Goal: Complete application form: Complete application form

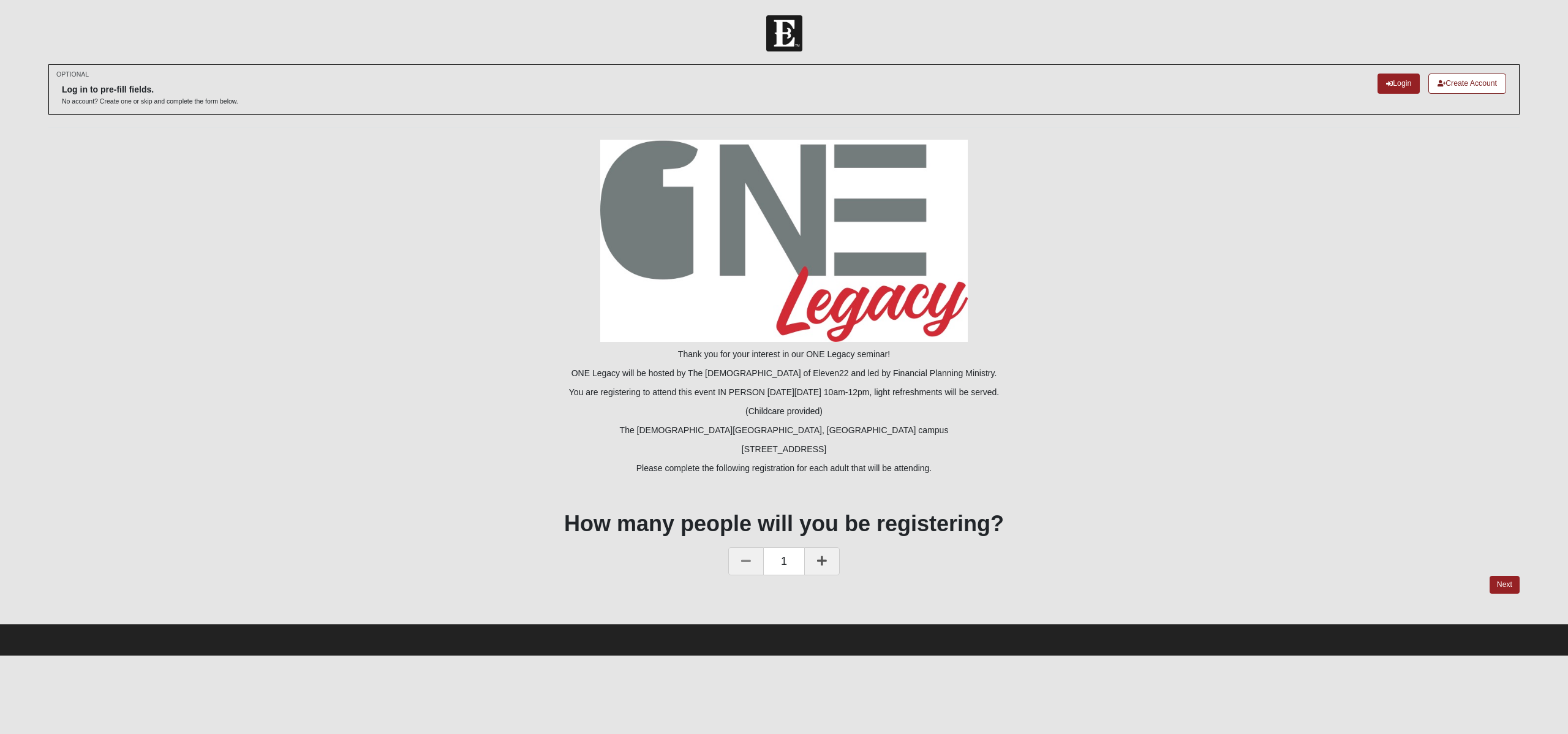
click at [819, 566] on link at bounding box center [822, 561] width 35 height 28
click at [1502, 580] on link "Next" at bounding box center [1504, 584] width 30 height 18
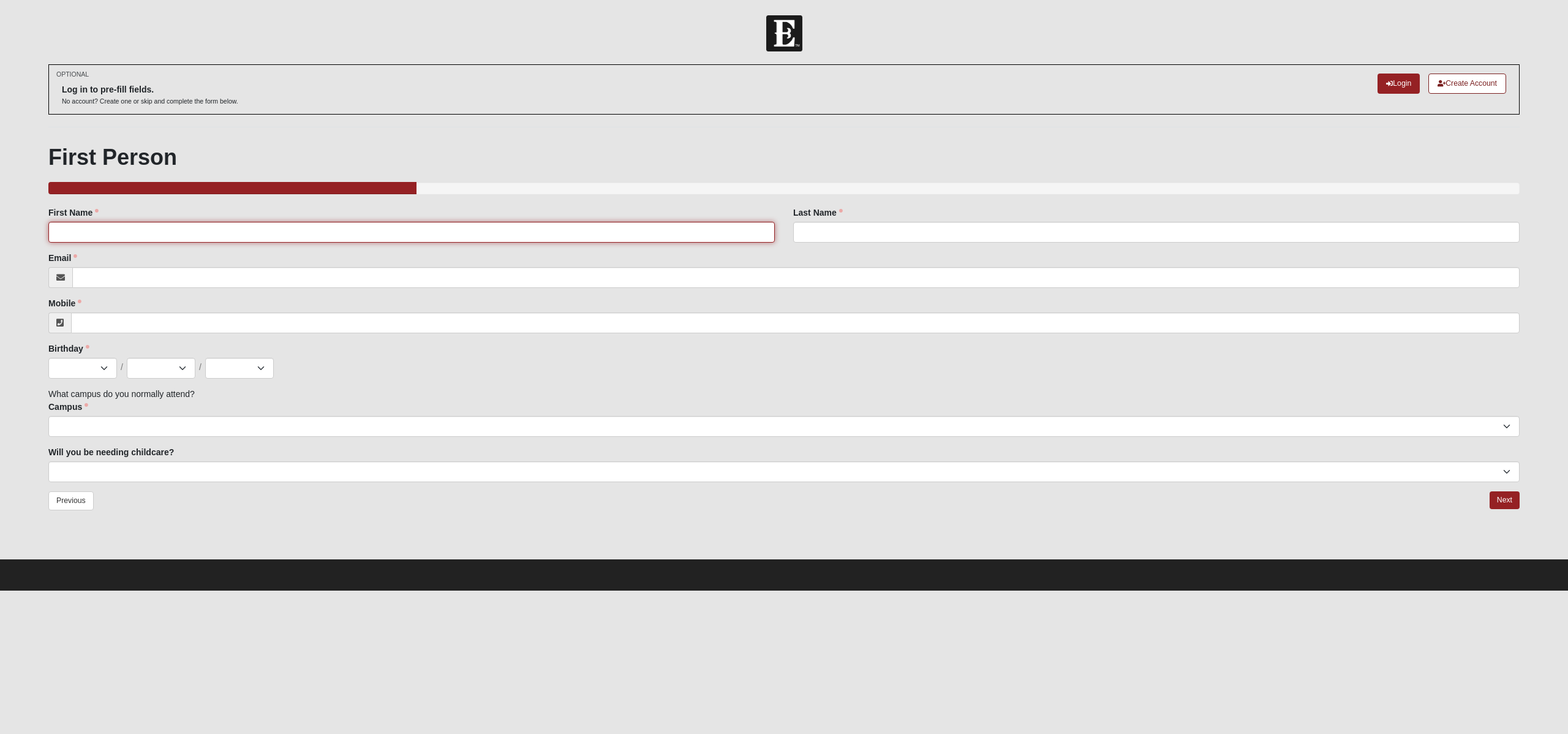
click at [101, 223] on input "First Name" at bounding box center [411, 232] width 726 height 21
type input "Amber"
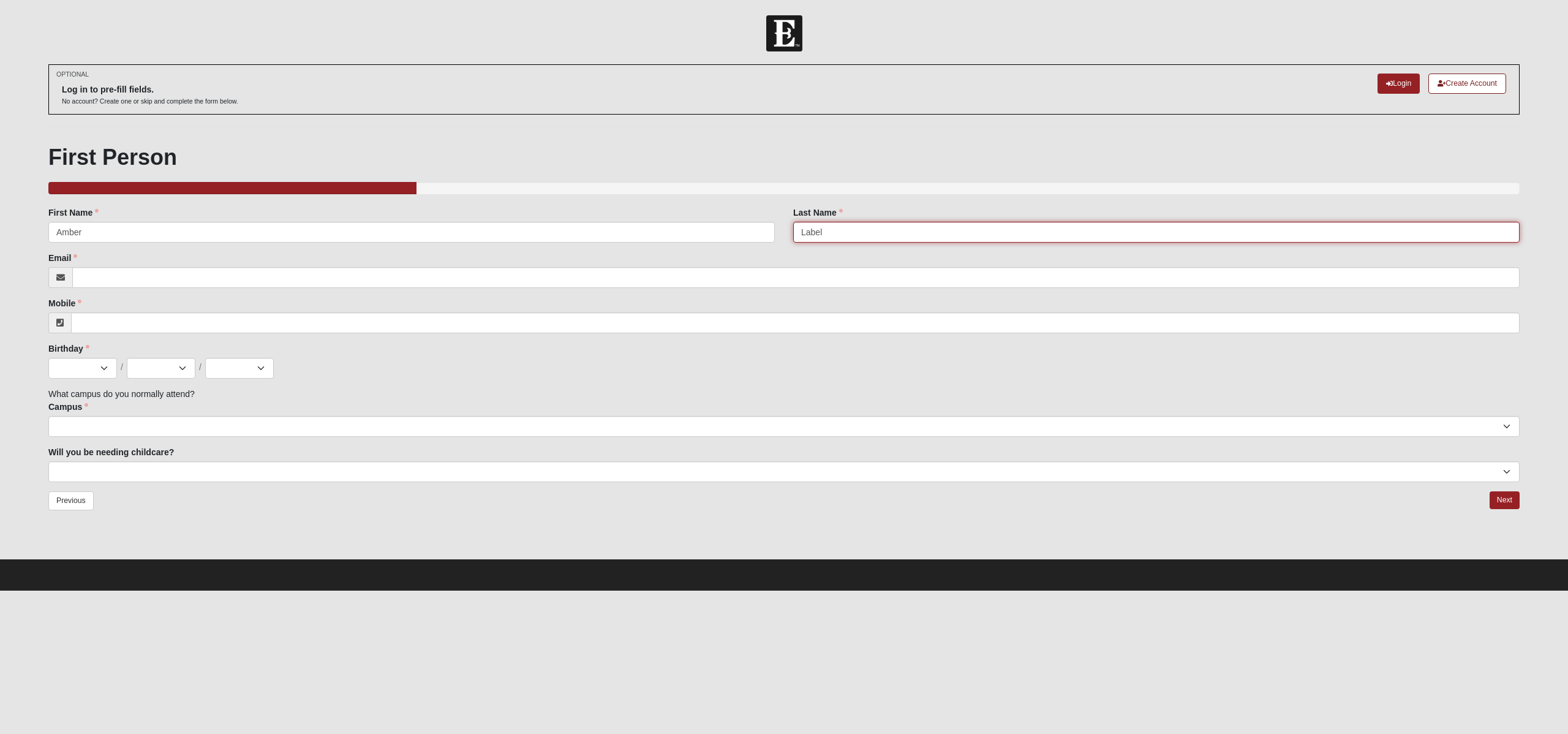
type input "Label"
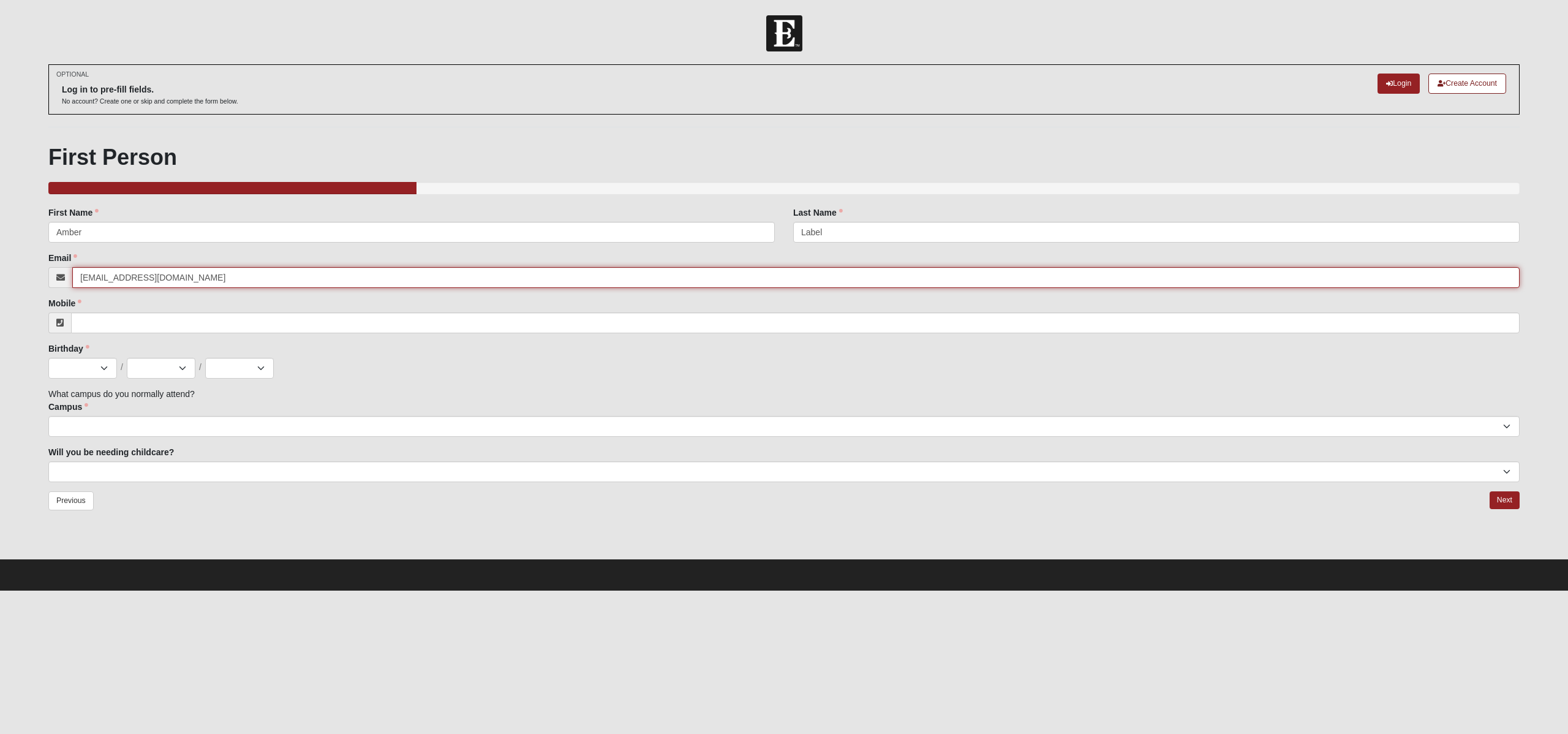
type input "[EMAIL_ADDRESS][DOMAIN_NAME]"
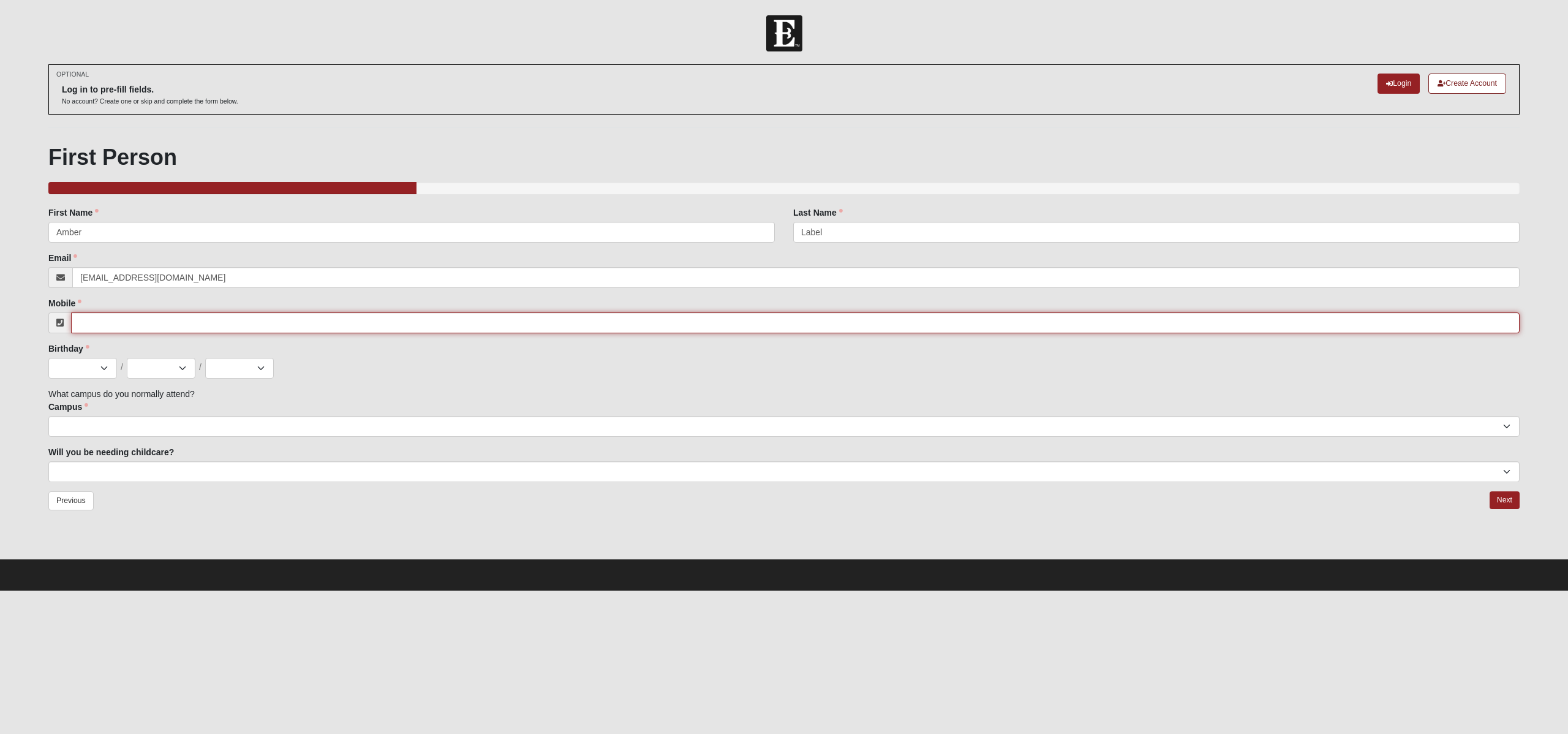
click at [98, 322] on input "Mobile" at bounding box center [795, 323] width 1448 height 21
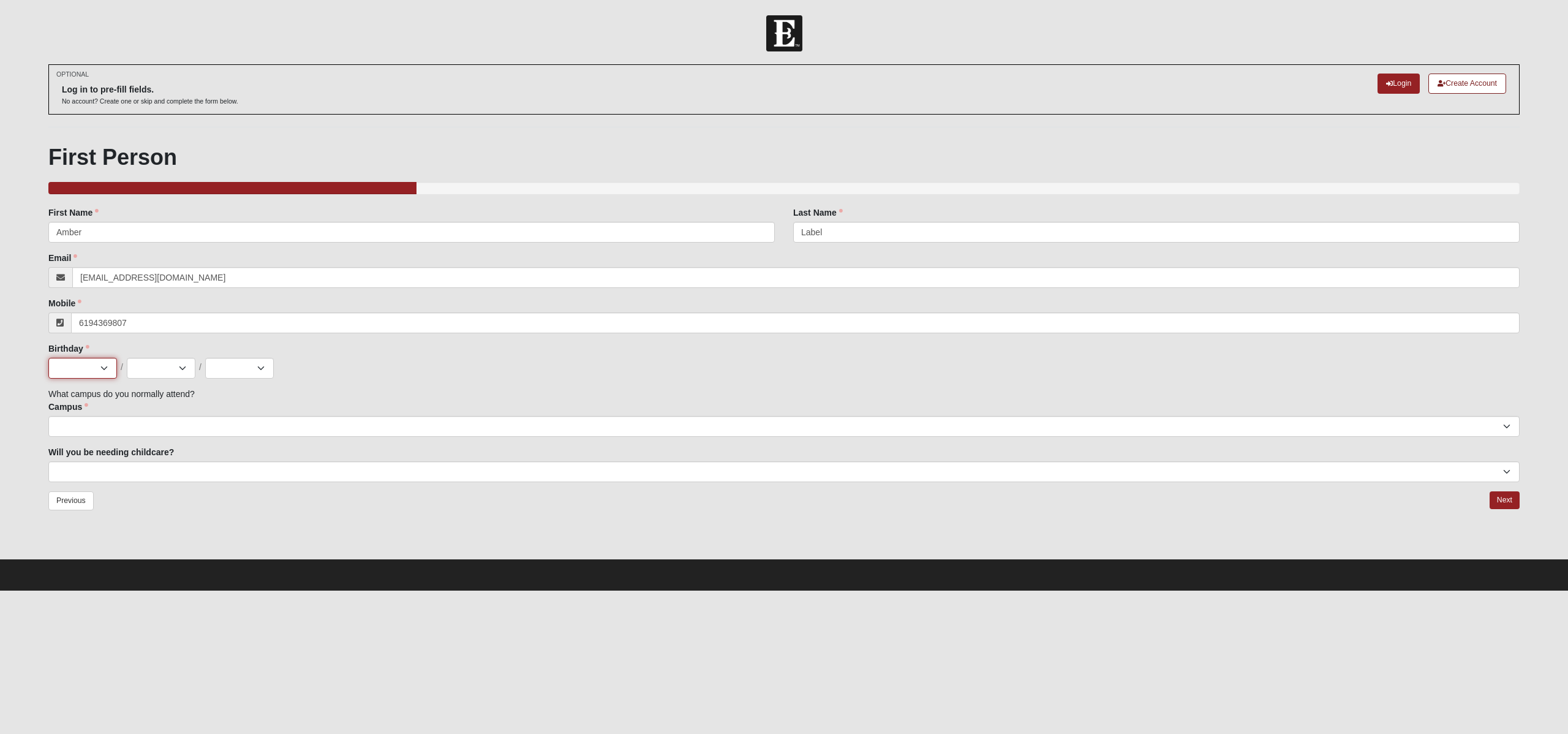
type input "[PHONE_NUMBER]"
click at [89, 361] on select "Jan Feb Mar Apr May Jun [DATE] Aug Sep Oct Nov Dec" at bounding box center [83, 368] width 69 height 21
select select "5"
click at [49, 358] on select "Jan Feb Mar Apr May Jun [DATE] Aug Sep Oct Nov Dec" at bounding box center [83, 368] width 69 height 21
click at [150, 367] on select "1 2 3 4 5 6 7 8 9 10 11 12 13 14 15 16 17 18 19 20 21 22 23 24 25 26 27 28 29 3…" at bounding box center [161, 368] width 69 height 21
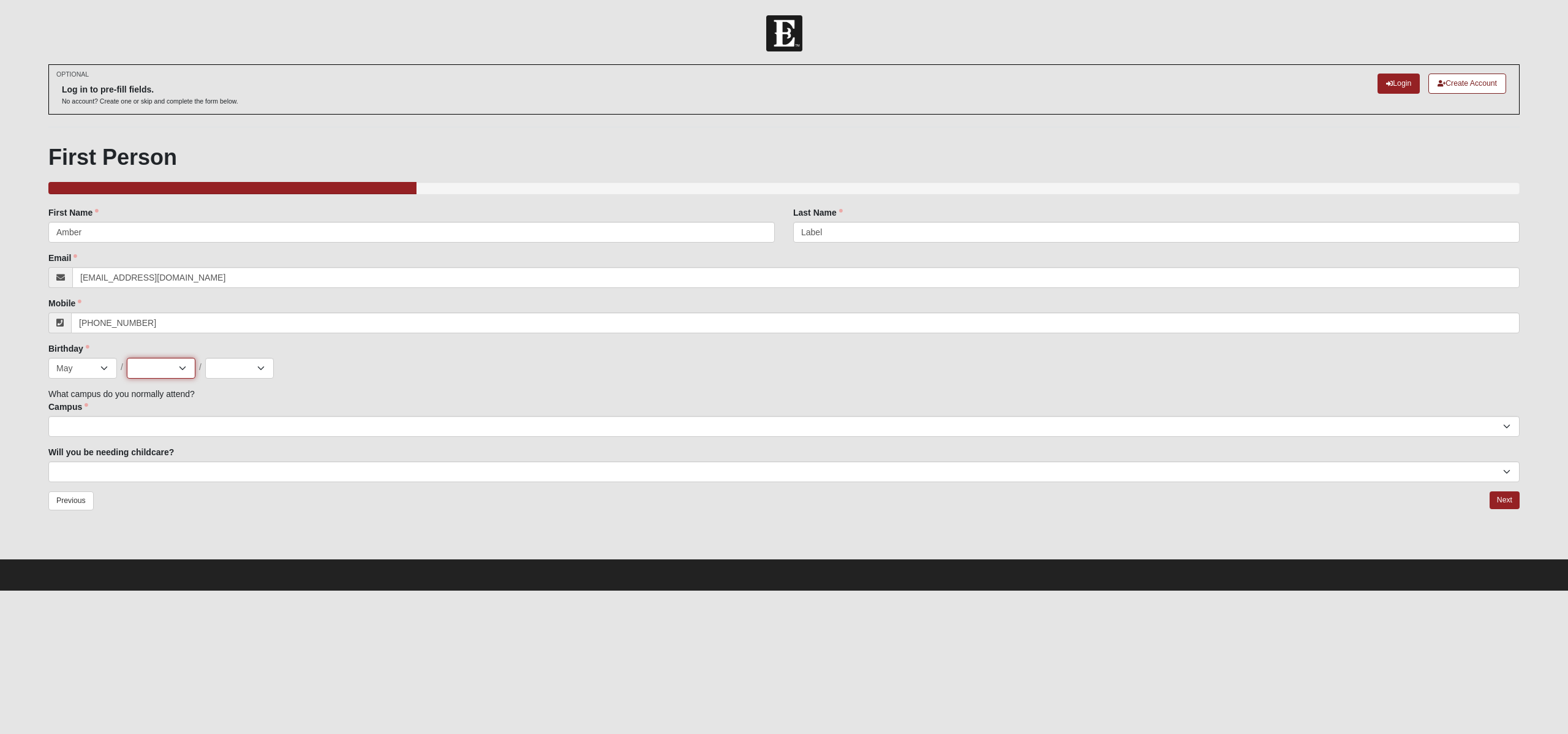
select select "20"
click at [127, 358] on select "1 2 3 4 5 6 7 8 9 10 11 12 13 14 15 16 17 18 19 20 21 22 23 24 25 26 27 28 29 3…" at bounding box center [161, 368] width 69 height 21
click at [262, 363] on select "2025 2024 2023 2022 2021 2020 2019 2018 2017 2016 2015 2014 2013 2012 2011 2010…" at bounding box center [240, 368] width 69 height 21
select select "1981"
click at [205, 358] on select "2025 2024 2023 2022 2021 2020 2019 2018 2017 2016 2015 2014 2013 2012 2011 2010…" at bounding box center [240, 368] width 69 height 21
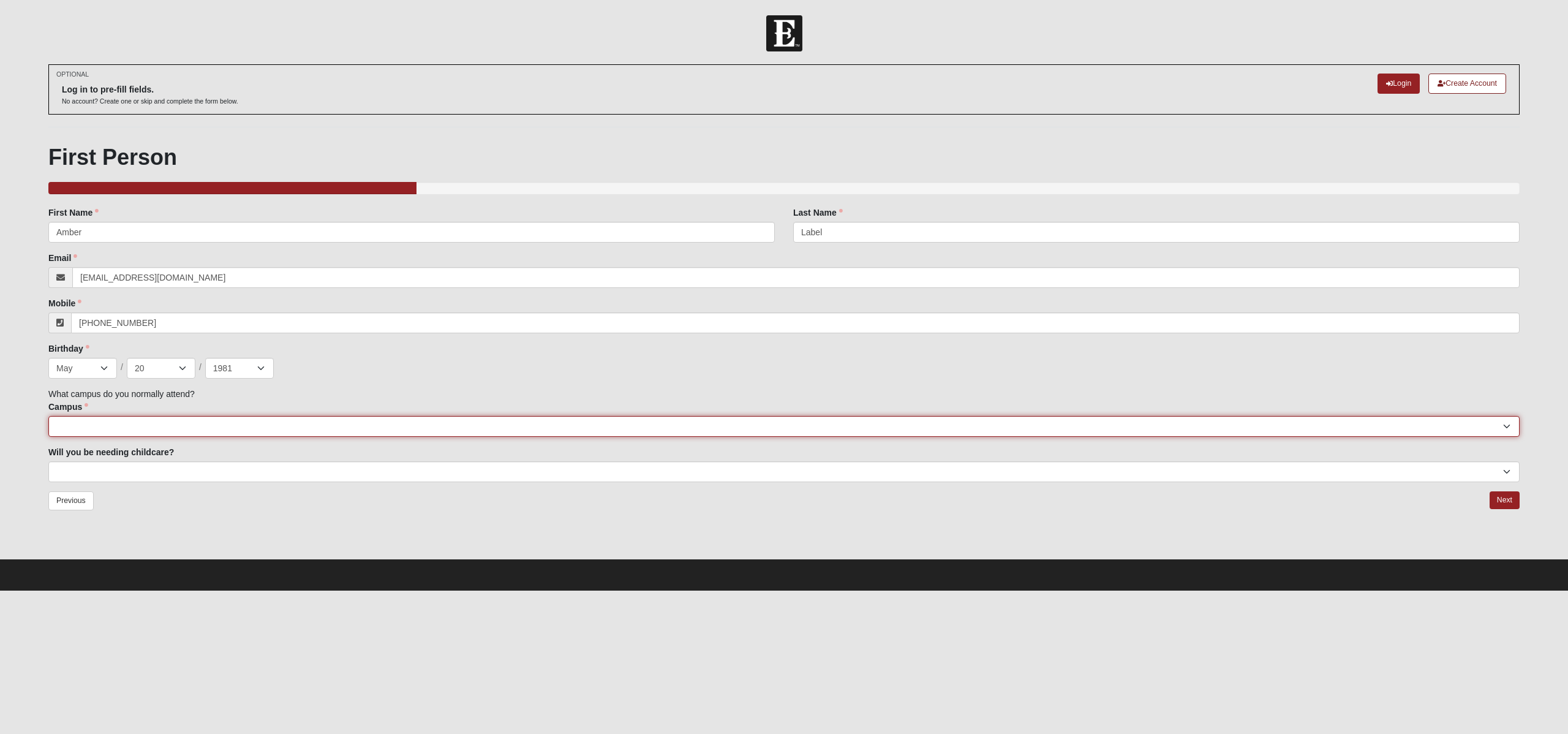
click at [106, 427] on select "[GEOGRAPHIC_DATA] [GEOGRAPHIC_DATA] (Coming Soon) Eleven22 Online [PERSON_NAME]…" at bounding box center [784, 426] width 1471 height 21
select select "16"
click at [49, 416] on select "[GEOGRAPHIC_DATA] [GEOGRAPHIC_DATA] (Coming Soon) Eleven22 Online [PERSON_NAME]…" at bounding box center [784, 426] width 1471 height 21
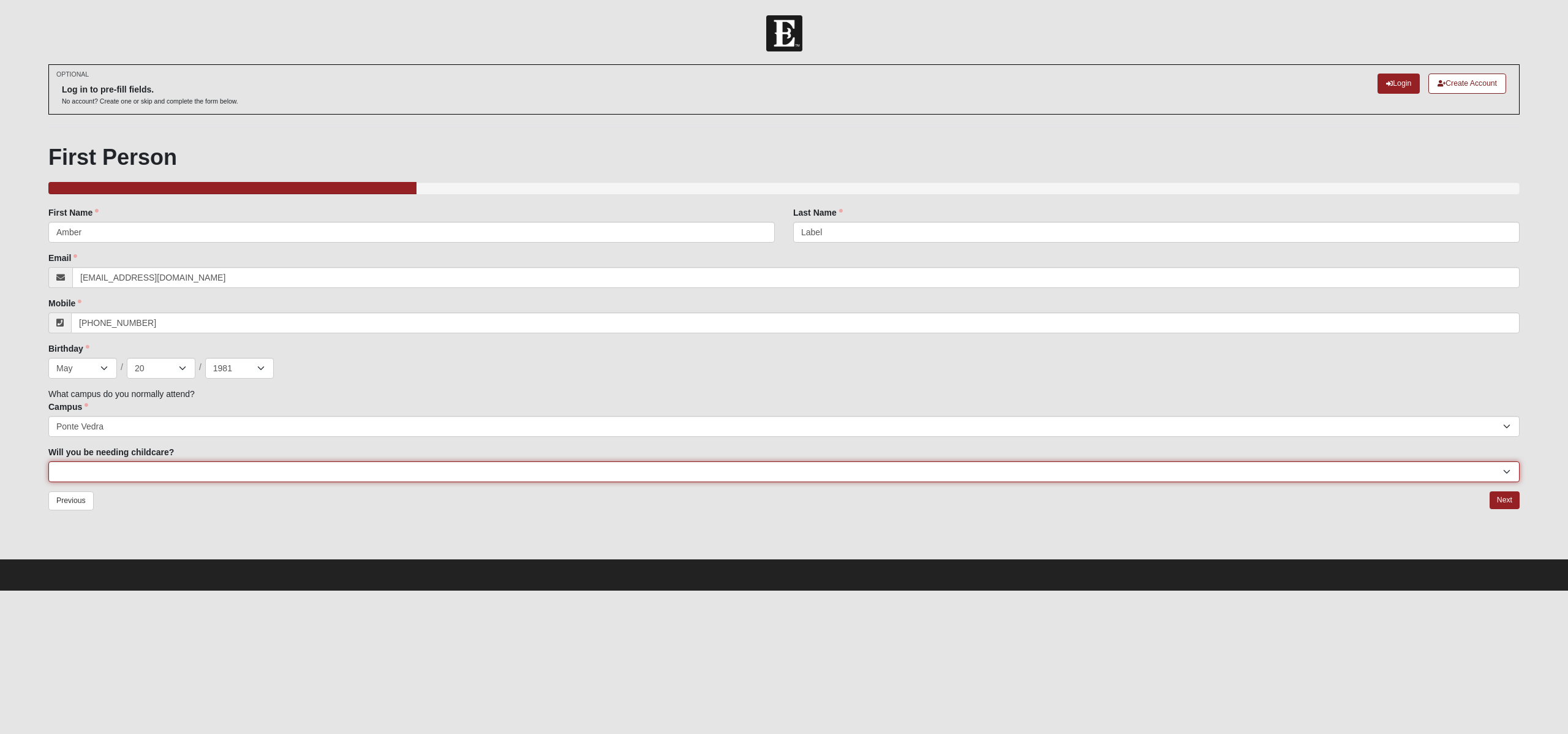
click at [150, 469] on select "No Yes" at bounding box center [784, 472] width 1471 height 21
select select "No"
click at [49, 461] on select "No Yes" at bounding box center [784, 472] width 1471 height 21
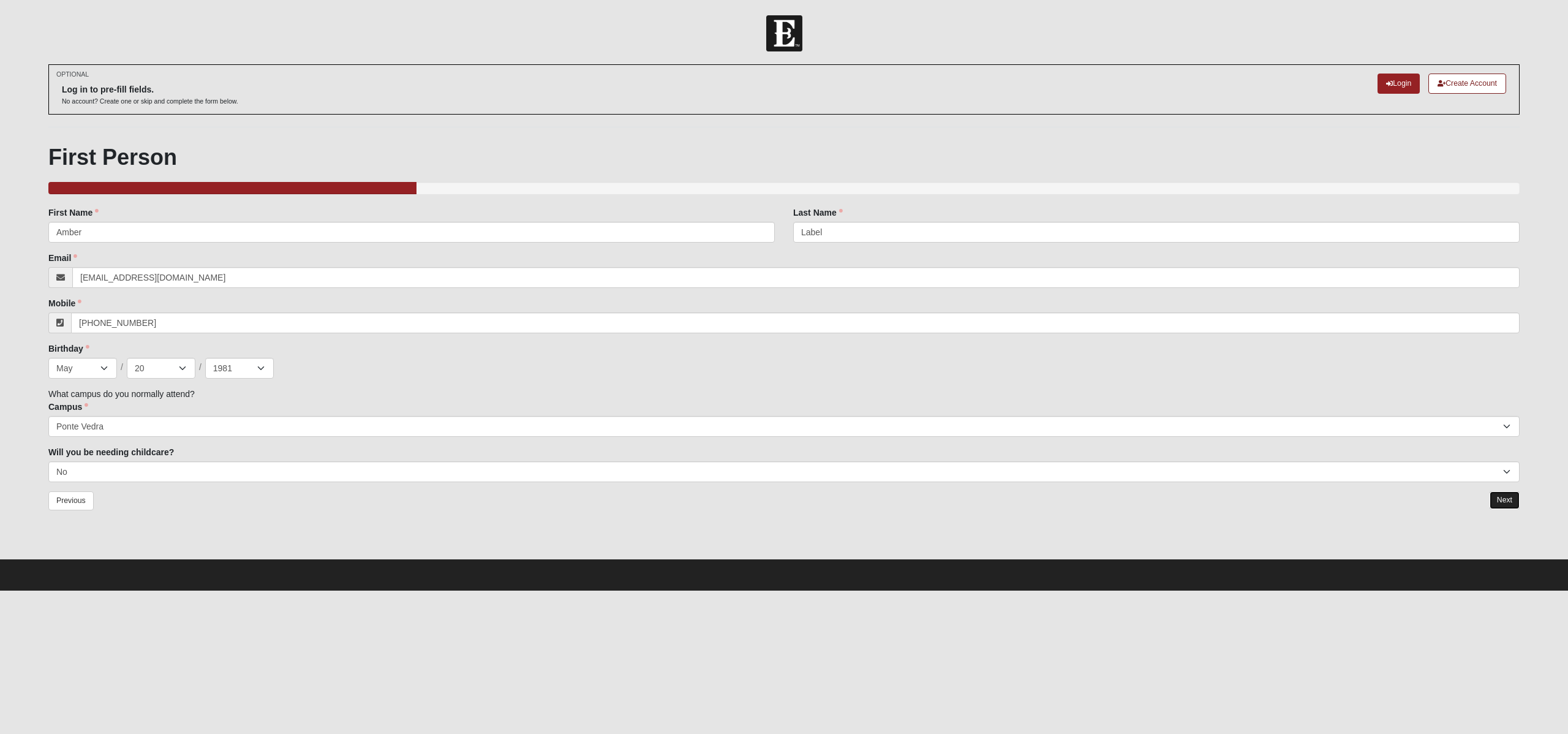
click at [1498, 501] on link "Next" at bounding box center [1504, 500] width 30 height 18
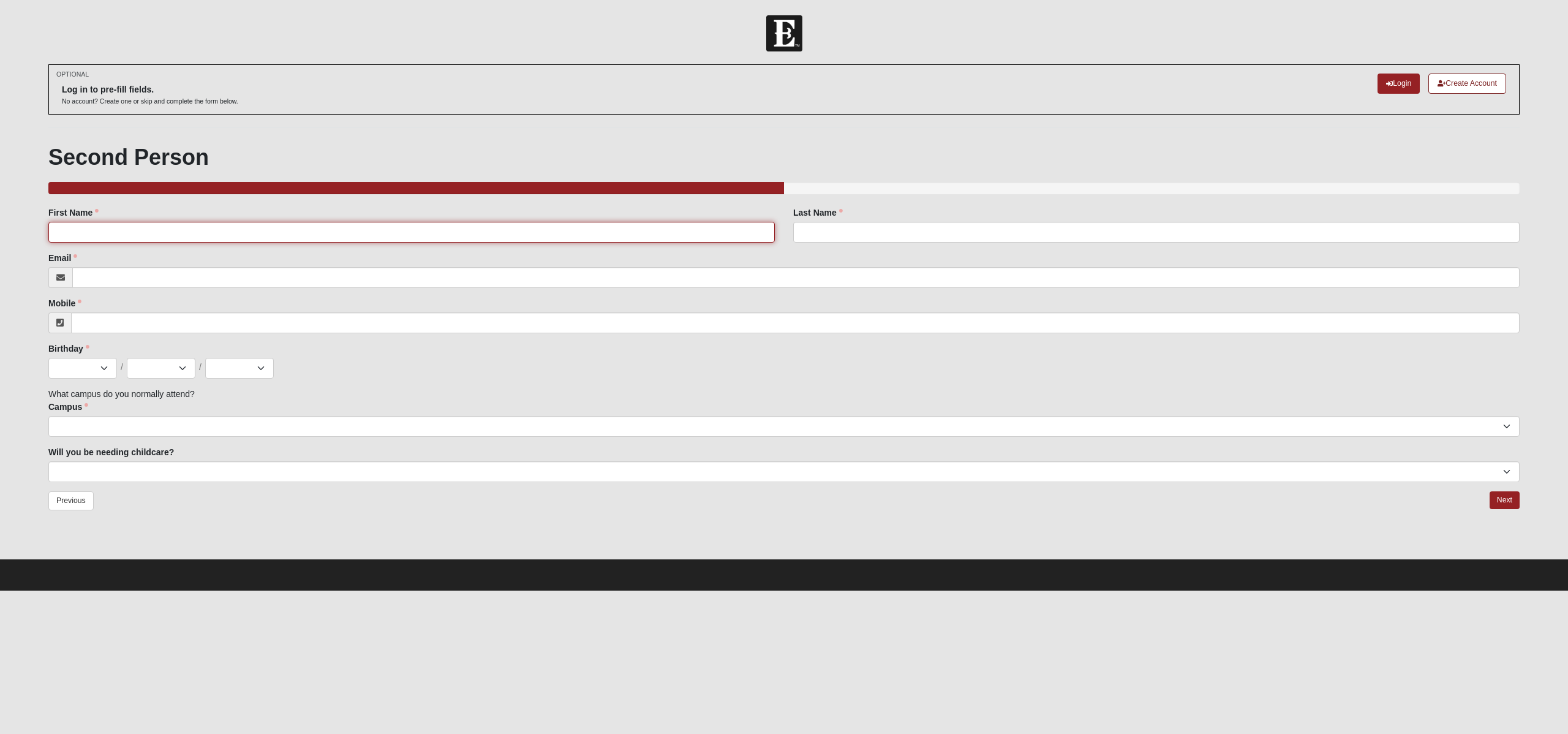
click at [383, 226] on input "First Name" at bounding box center [411, 232] width 726 height 21
type input "[PERSON_NAME]"
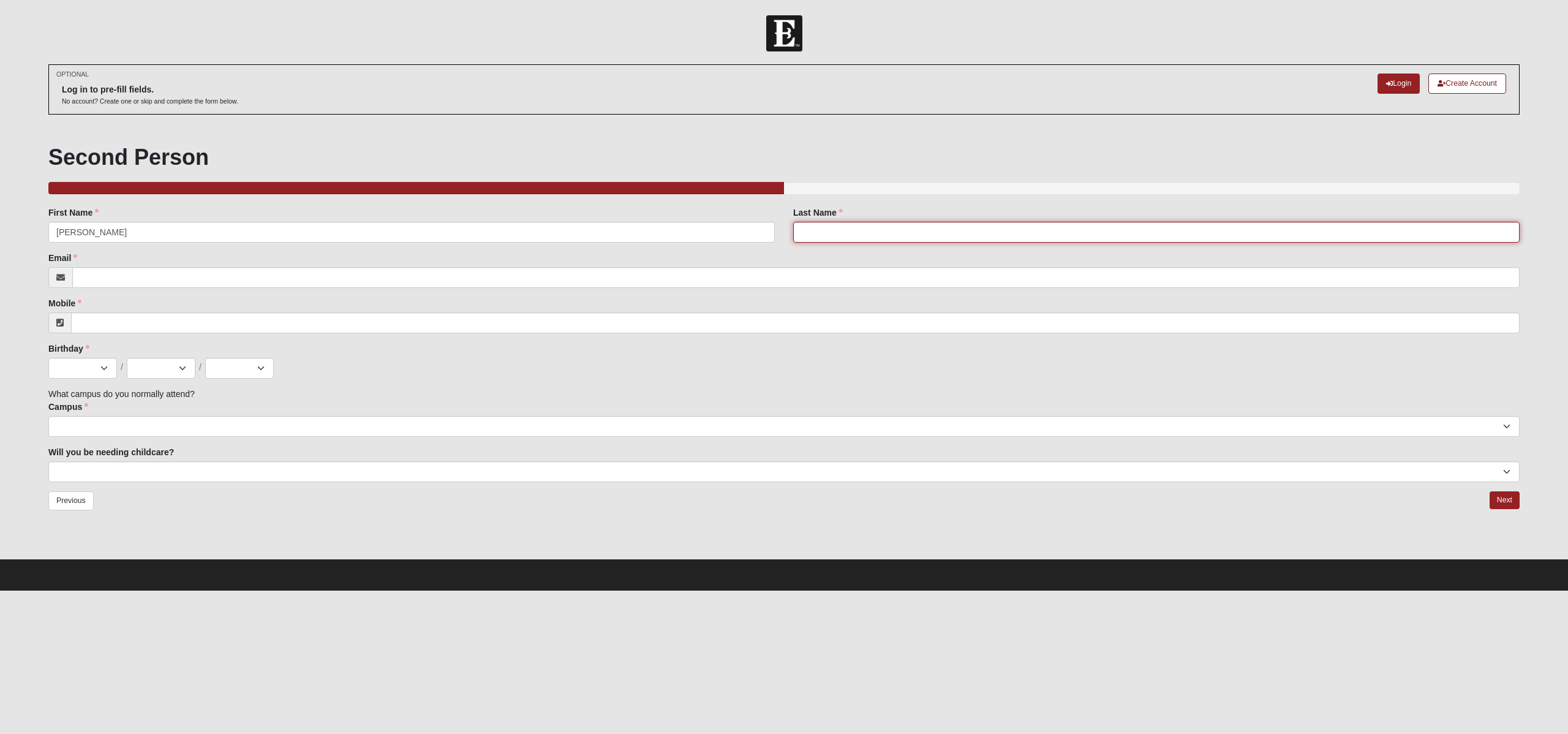
type input "l"
type input "Label"
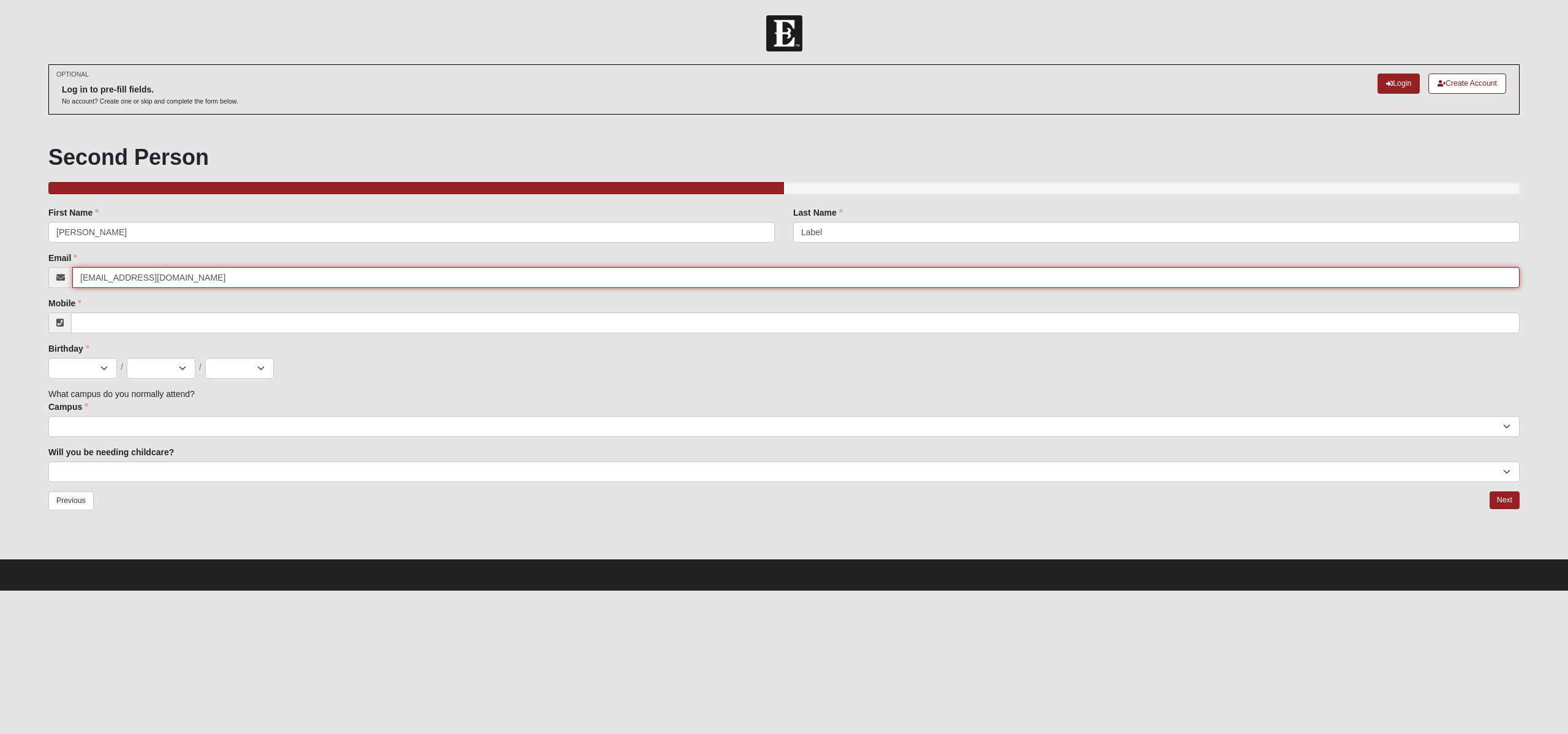
type input "[EMAIL_ADDRESS][DOMAIN_NAME]"
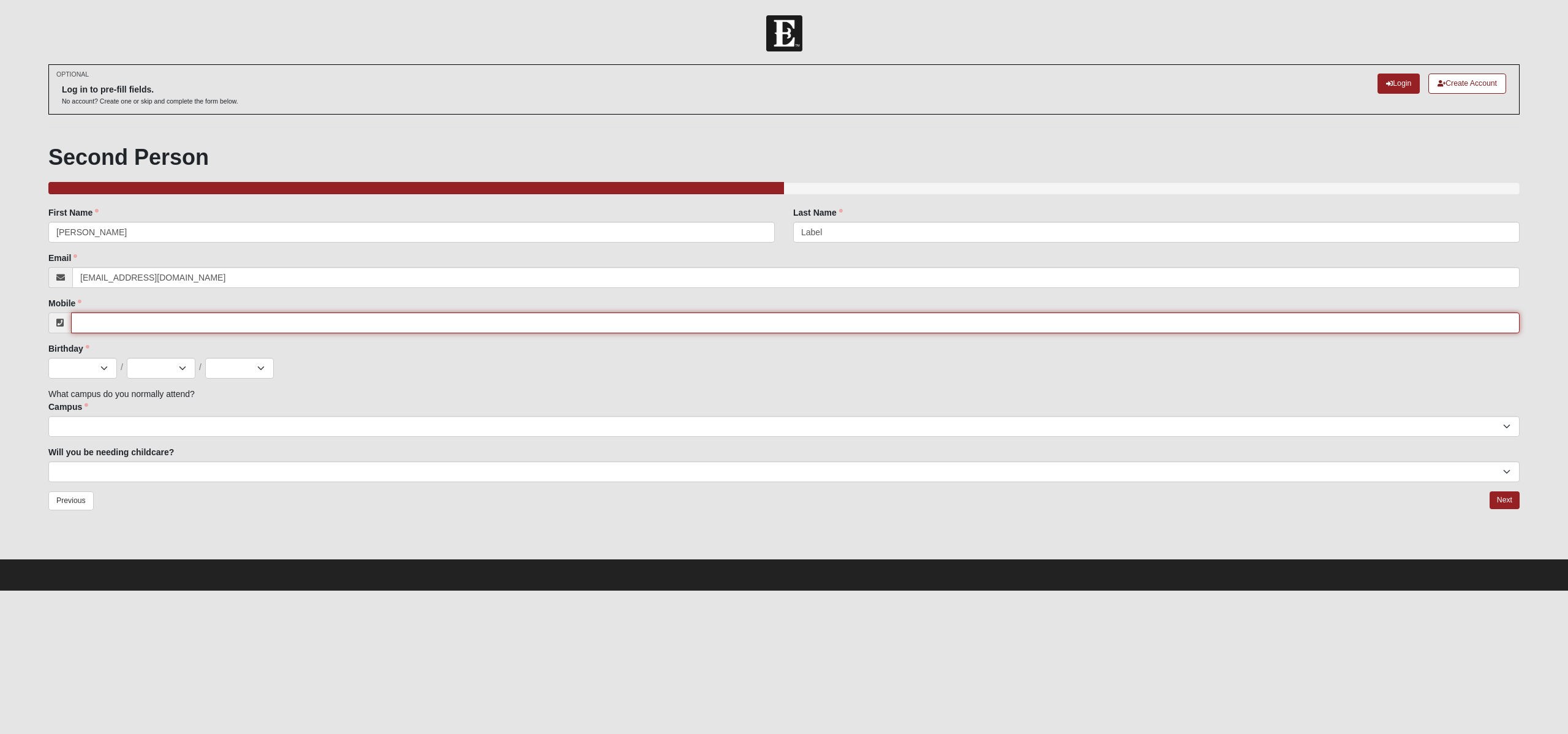
click at [280, 322] on input "Mobile" at bounding box center [795, 323] width 1448 height 21
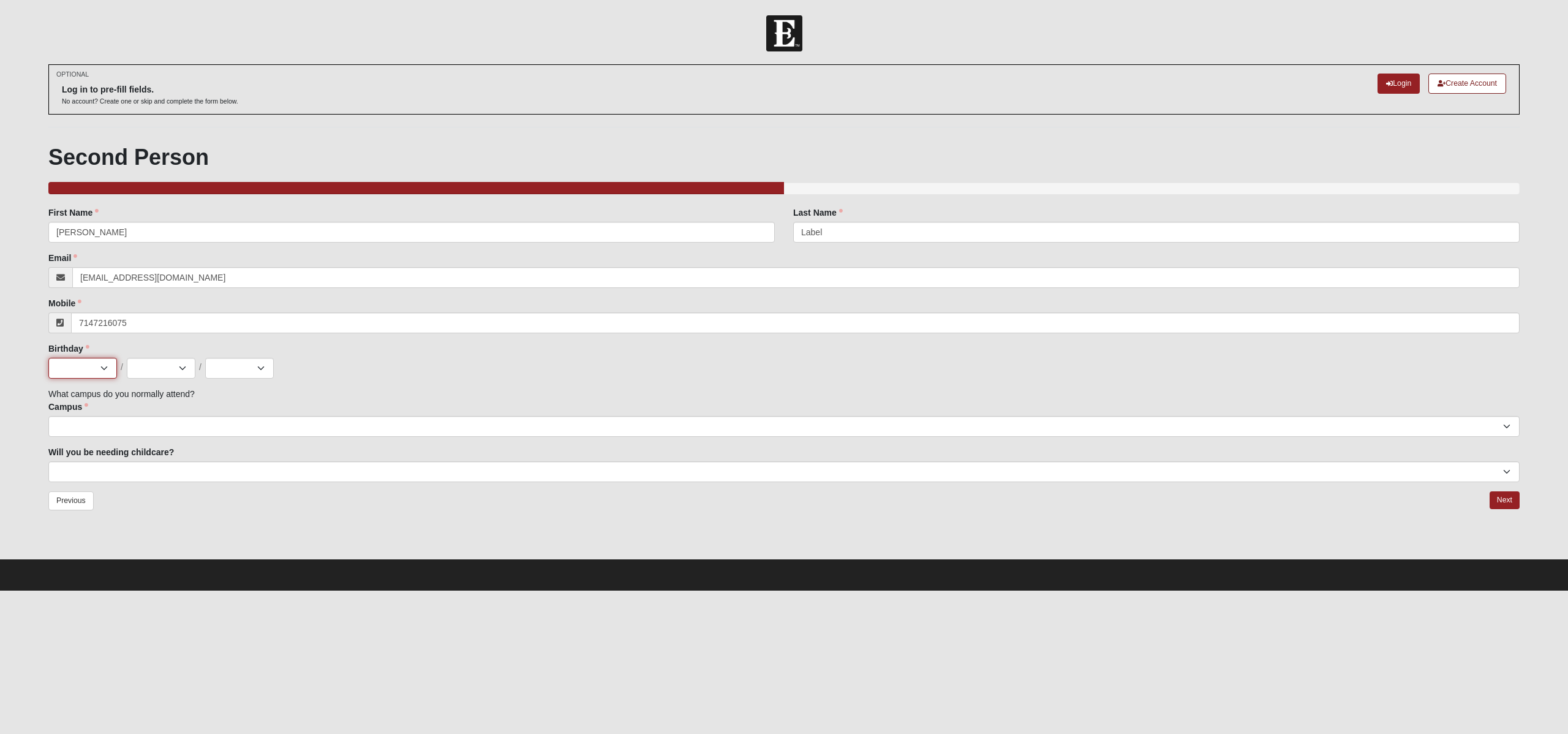
type input "[PHONE_NUMBER]"
click at [109, 369] on select "Jan Feb Mar Apr May Jun [DATE] Aug Sep Oct Nov Dec" at bounding box center [83, 368] width 69 height 21
select select "6"
click at [49, 358] on select "Jan Feb Mar Apr May Jun [DATE] Aug Sep Oct Nov Dec" at bounding box center [83, 368] width 69 height 21
click at [164, 362] on select "1 2 3 4 5 6 7 8 9 10 11 12 13 14 15 16 17 18 19 20 21 22 23 24 25 26 27 28 29 3…" at bounding box center [161, 368] width 69 height 21
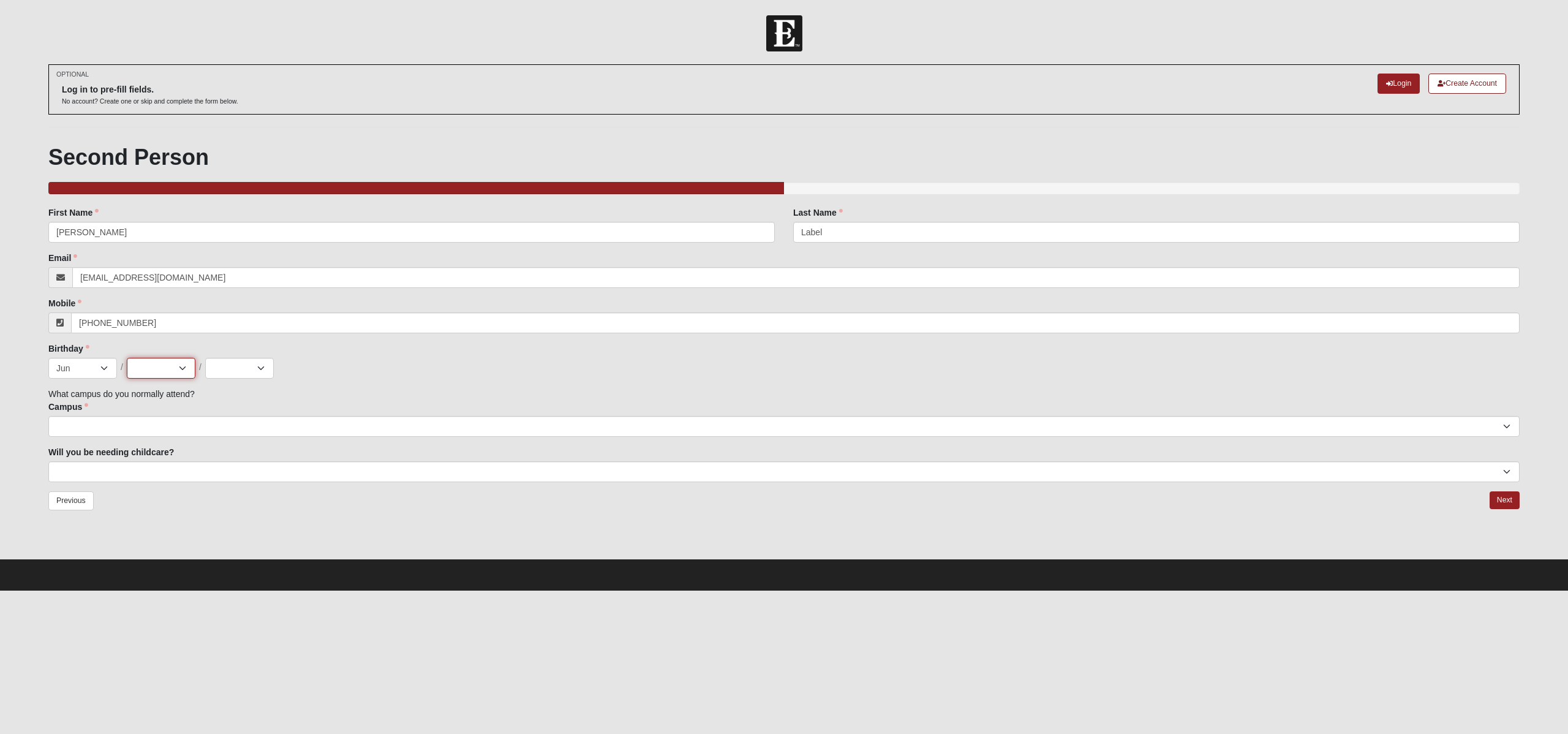
select select "20"
click at [127, 358] on select "1 2 3 4 5 6 7 8 9 10 11 12 13 14 15 16 17 18 19 20 21 22 23 24 25 26 27 28 29 3…" at bounding box center [161, 368] width 69 height 21
click at [258, 366] on select "2025 2024 2023 2022 2021 2020 2019 2018 2017 2016 2015 2014 2013 2012 2011 2010…" at bounding box center [240, 368] width 69 height 21
select select "1981"
click at [205, 358] on select "2025 2024 2023 2022 2021 2020 2019 2018 2017 2016 2015 2014 2013 2012 2011 2010…" at bounding box center [240, 368] width 69 height 21
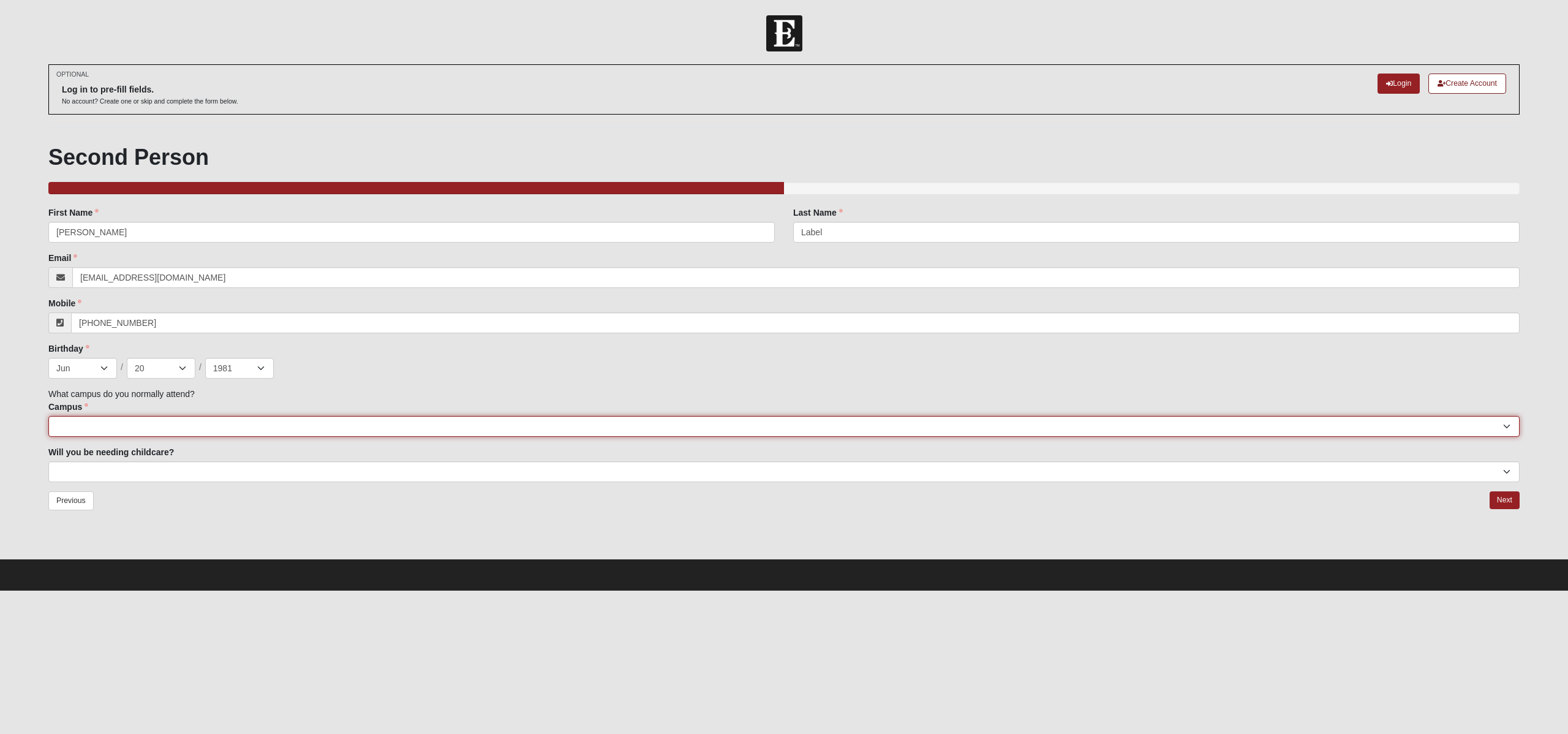
click at [171, 432] on select "[GEOGRAPHIC_DATA] [GEOGRAPHIC_DATA] (Coming Soon) Eleven22 Online [PERSON_NAME]…" at bounding box center [784, 426] width 1471 height 21
select select "16"
click at [49, 416] on select "[GEOGRAPHIC_DATA] [GEOGRAPHIC_DATA] (Coming Soon) Eleven22 Online [PERSON_NAME]…" at bounding box center [784, 426] width 1471 height 21
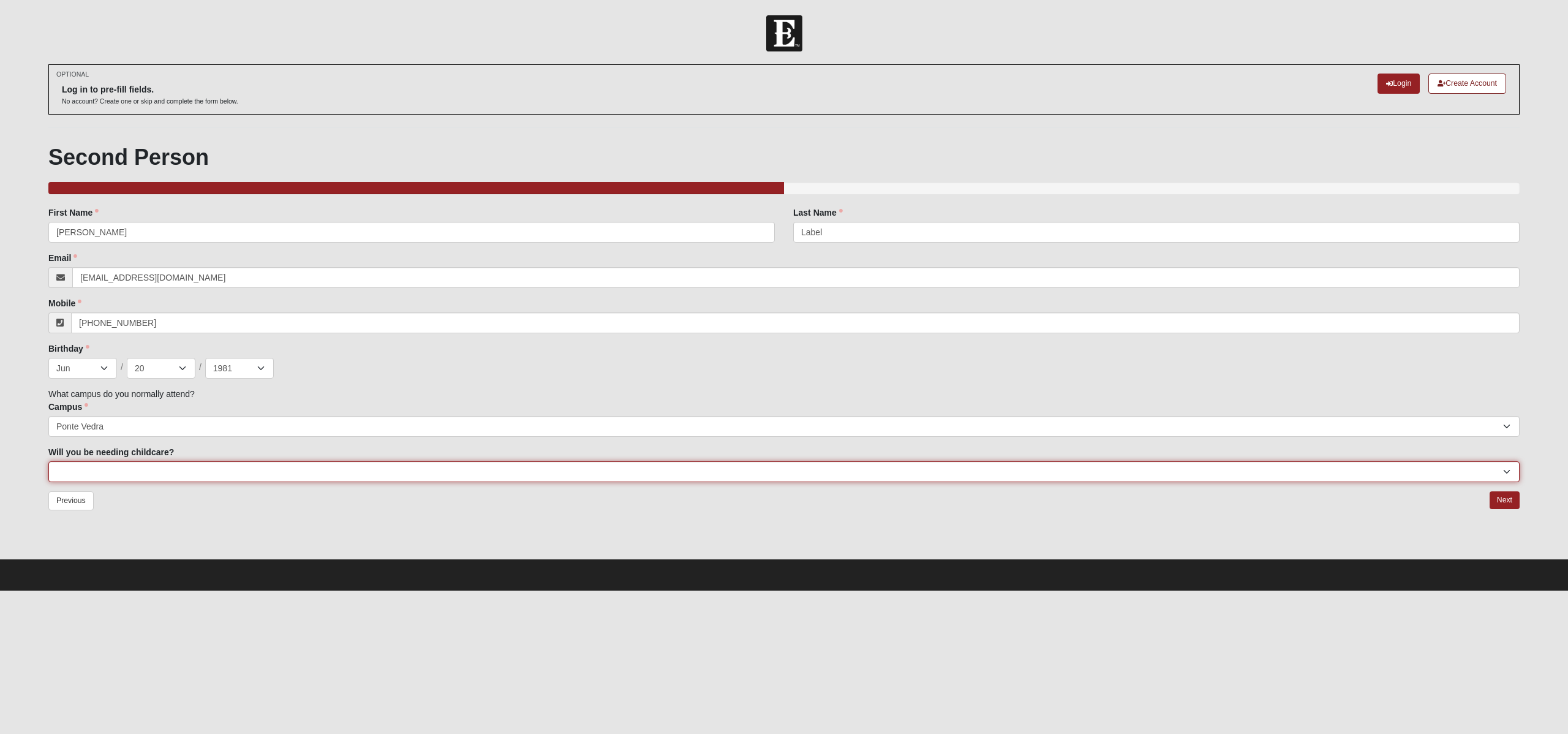
click at [125, 475] on select "No Yes" at bounding box center [784, 472] width 1471 height 21
select select "No"
click at [49, 461] on select "No Yes" at bounding box center [784, 472] width 1471 height 21
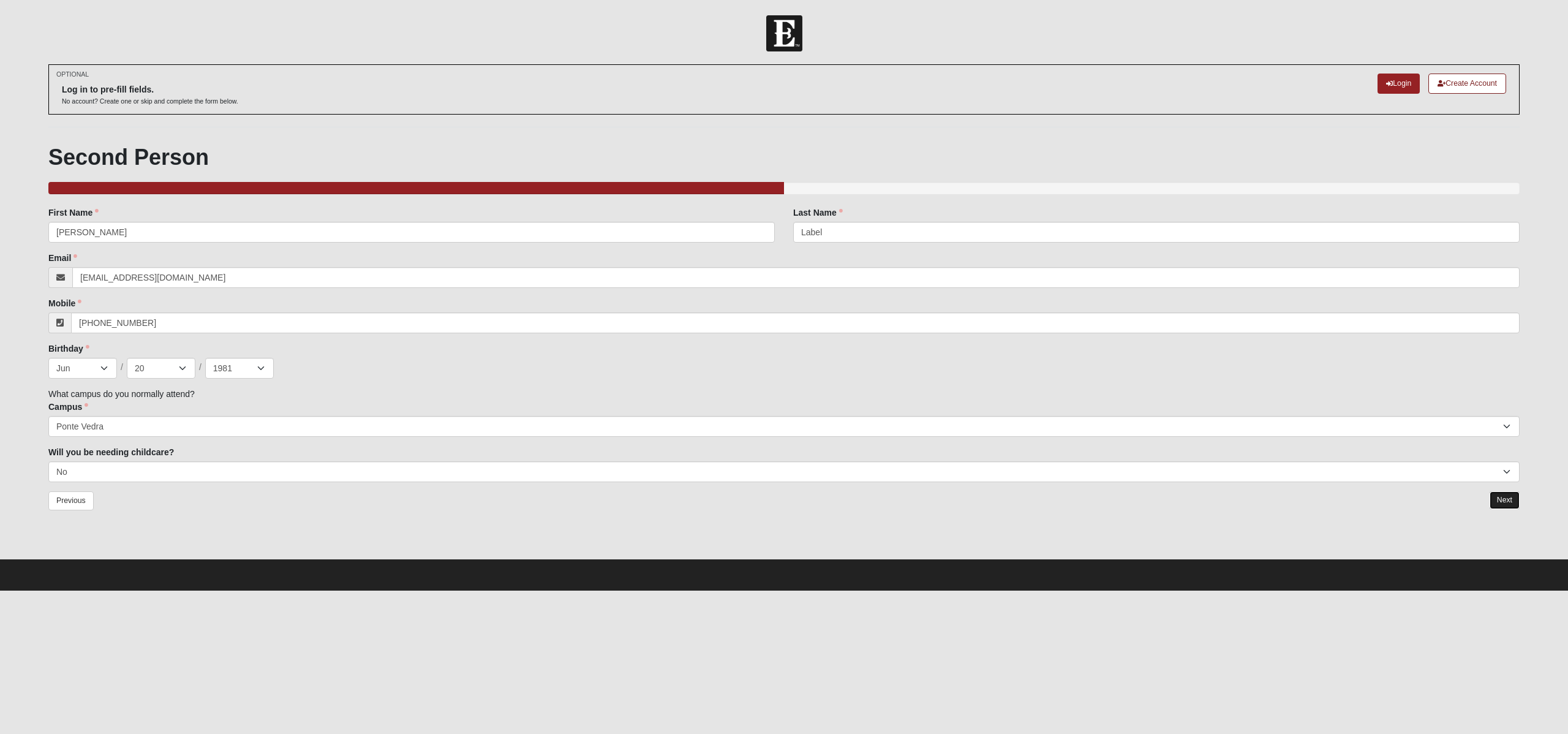
click at [1505, 502] on link "Next" at bounding box center [1504, 500] width 30 height 18
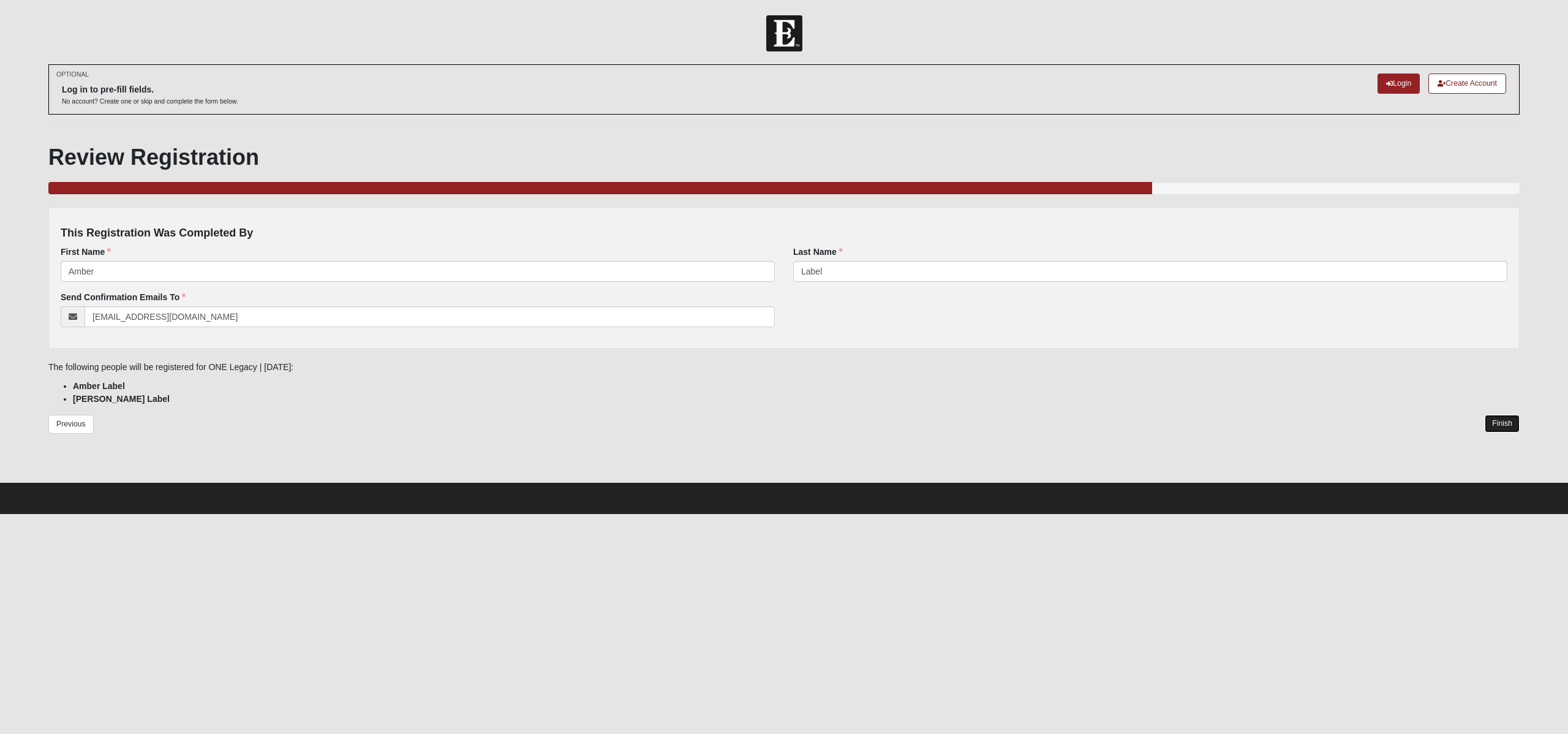
click at [1506, 424] on link "Finish" at bounding box center [1501, 423] width 35 height 18
